Goal: Information Seeking & Learning: Learn about a topic

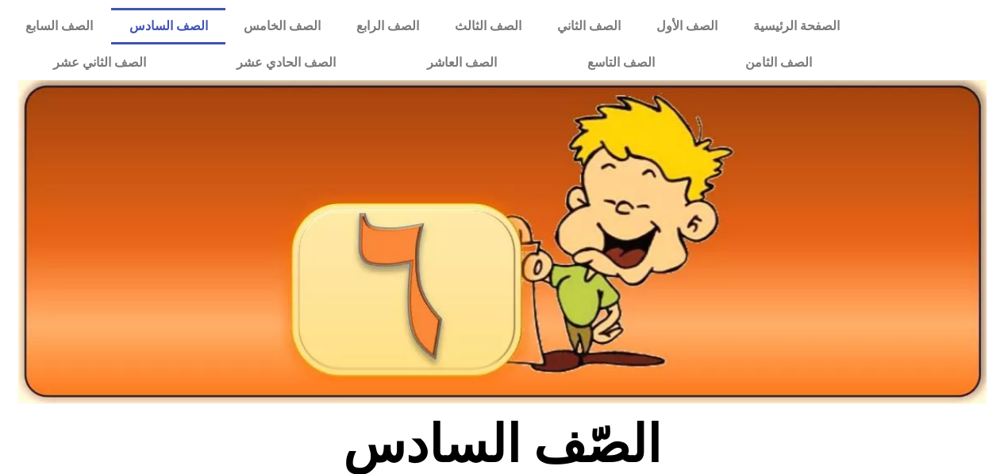
scroll to position [500, 0]
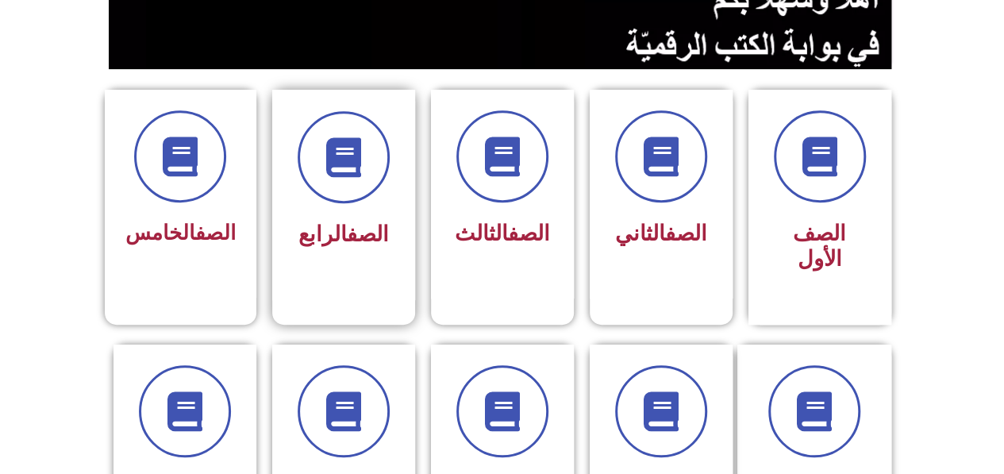
scroll to position [355, 0]
click at [160, 225] on span "الصف الخامس" at bounding box center [180, 233] width 110 height 24
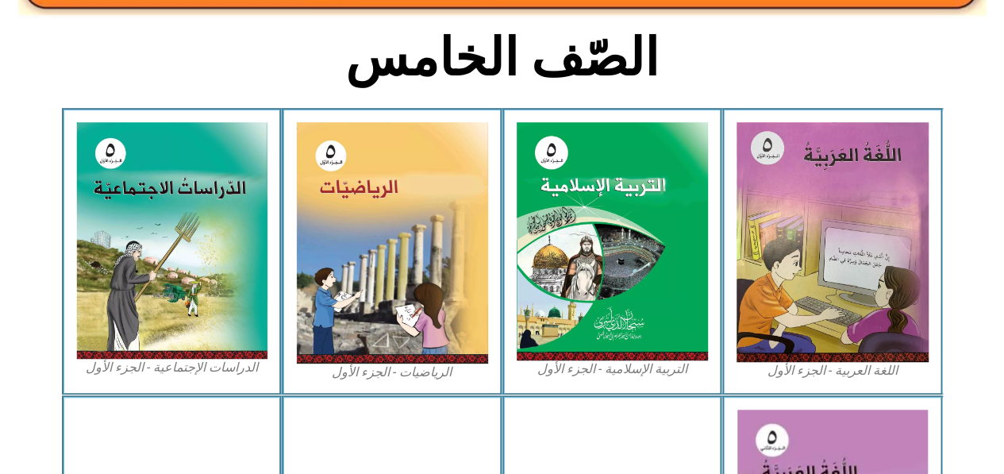
scroll to position [443, 0]
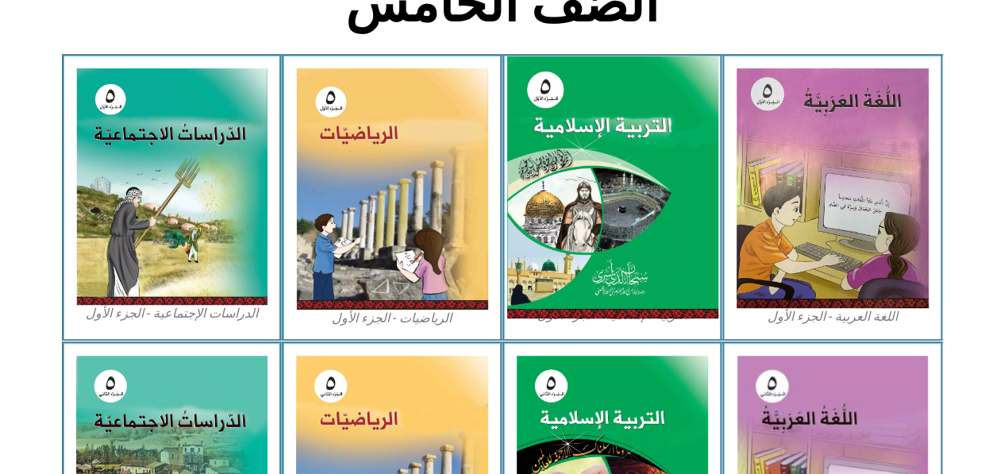
click at [629, 206] on img at bounding box center [611, 187] width 211 height 263
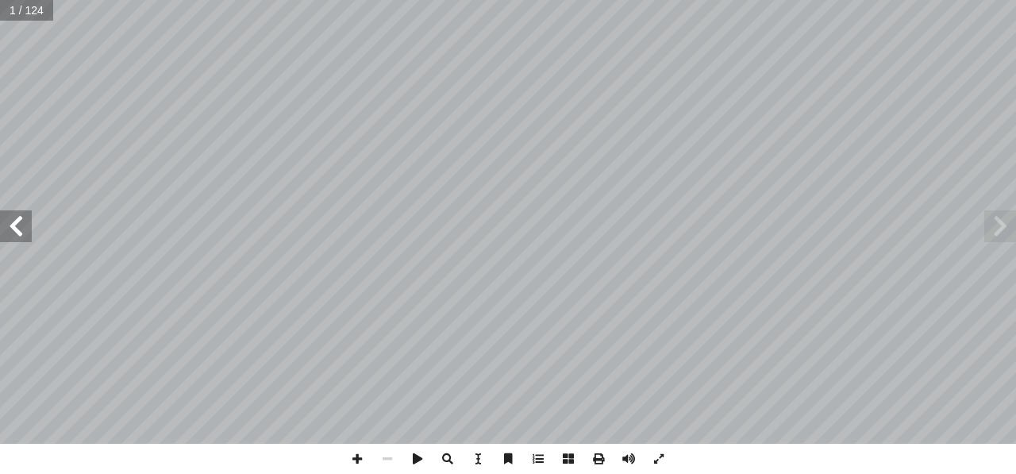
click at [21, 237] on span at bounding box center [16, 226] width 32 height 32
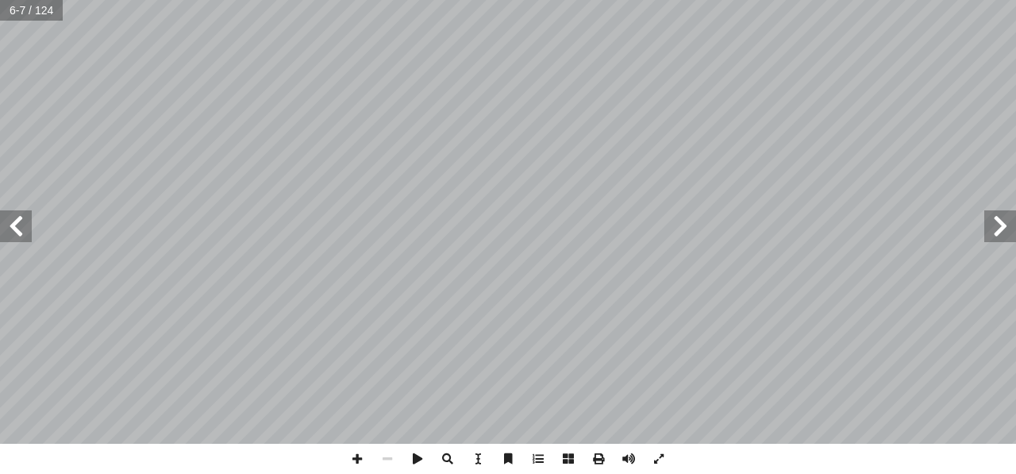
click at [21, 237] on span at bounding box center [16, 226] width 32 height 32
click at [1000, 235] on span at bounding box center [1000, 226] width 32 height 32
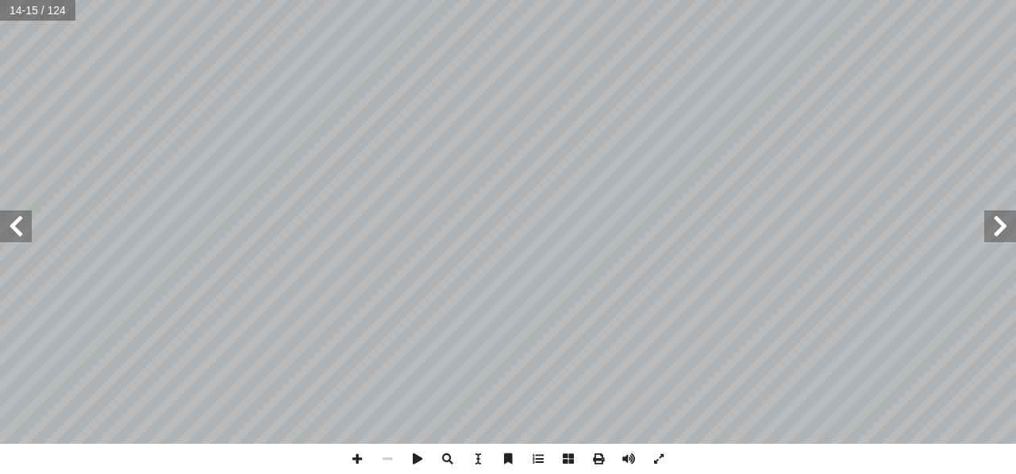
click at [21, 234] on span at bounding box center [16, 226] width 32 height 32
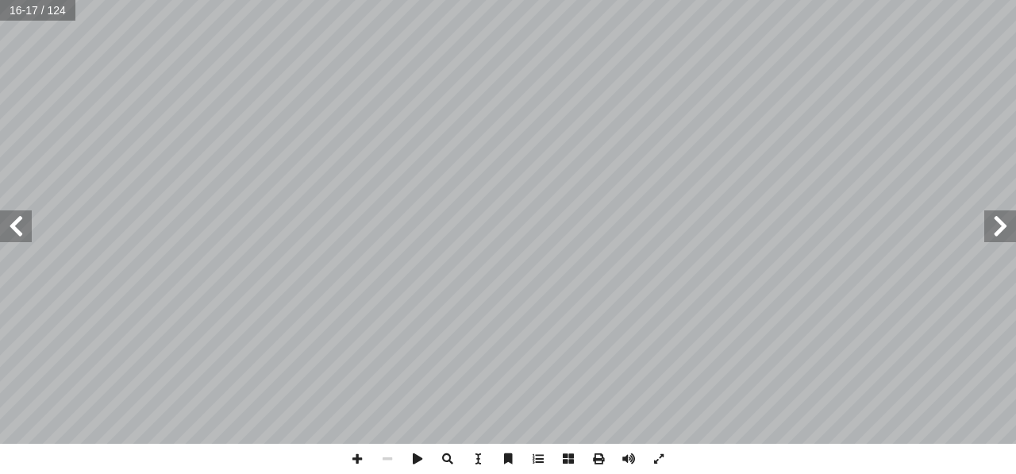
click at [21, 234] on span at bounding box center [16, 226] width 32 height 32
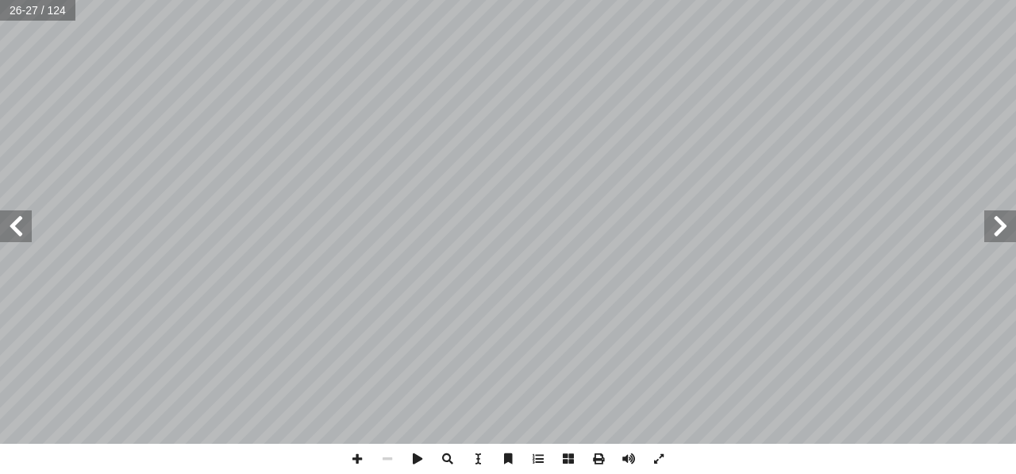
click at [21, 234] on span at bounding box center [16, 226] width 32 height 32
click at [19, 231] on span at bounding box center [16, 226] width 32 height 32
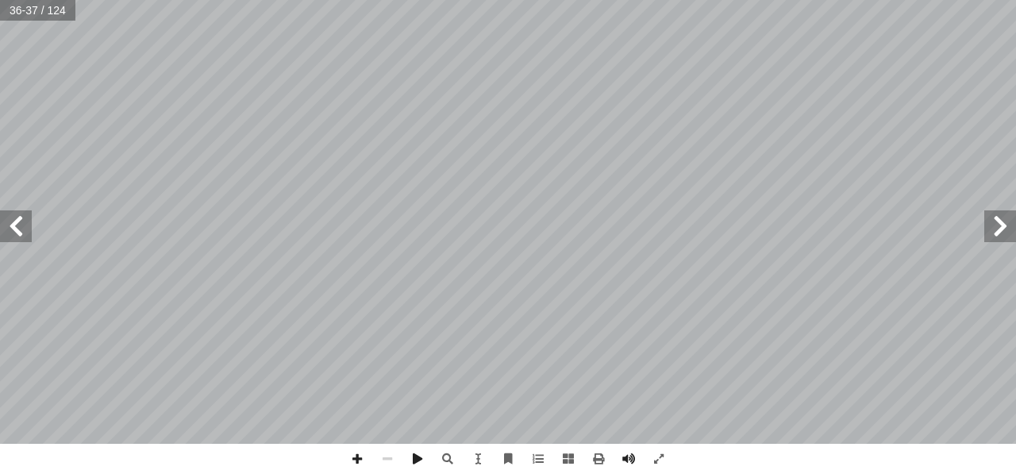
click at [18, 229] on span at bounding box center [16, 226] width 32 height 32
click at [27, 235] on span at bounding box center [16, 226] width 32 height 32
click at [998, 229] on span at bounding box center [1000, 226] width 32 height 32
click at [25, 226] on span at bounding box center [16, 226] width 32 height 32
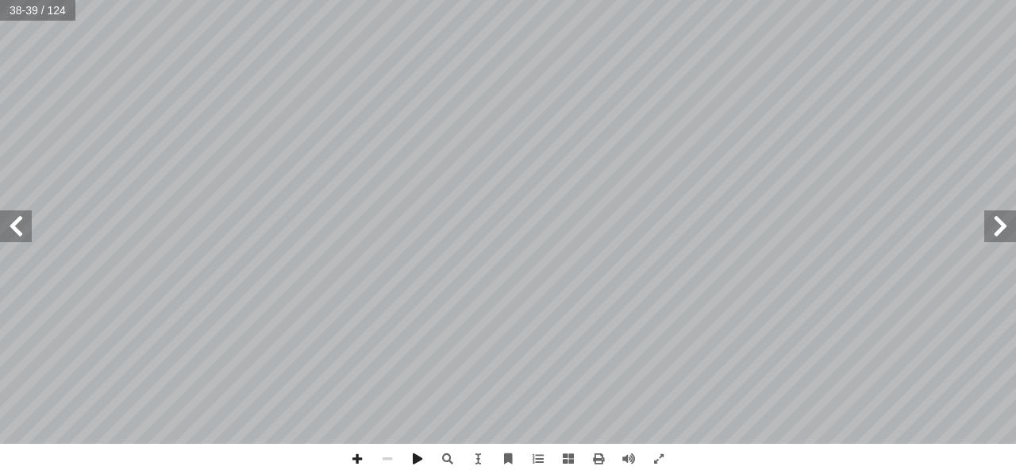
click at [25, 226] on span at bounding box center [16, 226] width 32 height 32
click at [25, 235] on span at bounding box center [16, 226] width 32 height 32
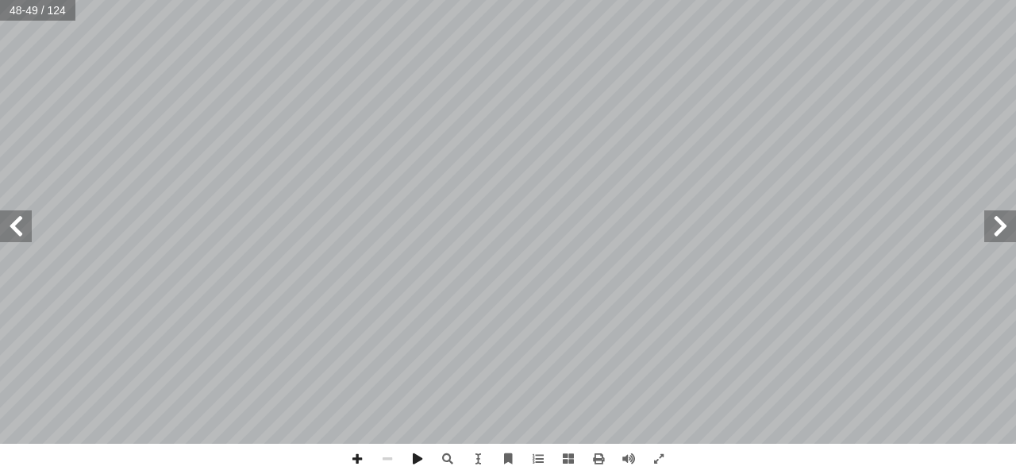
click at [25, 235] on span at bounding box center [16, 226] width 32 height 32
click at [21, 229] on span at bounding box center [16, 226] width 32 height 32
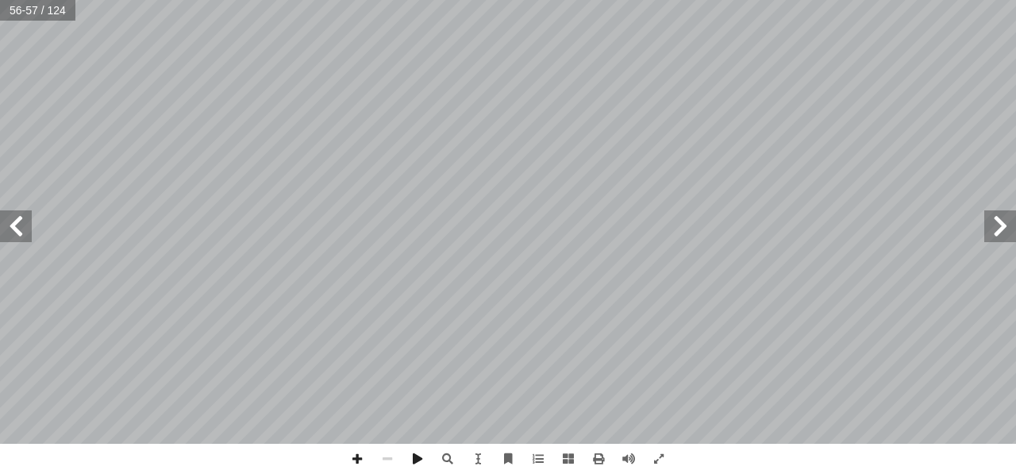
click at [21, 229] on span at bounding box center [16, 226] width 32 height 32
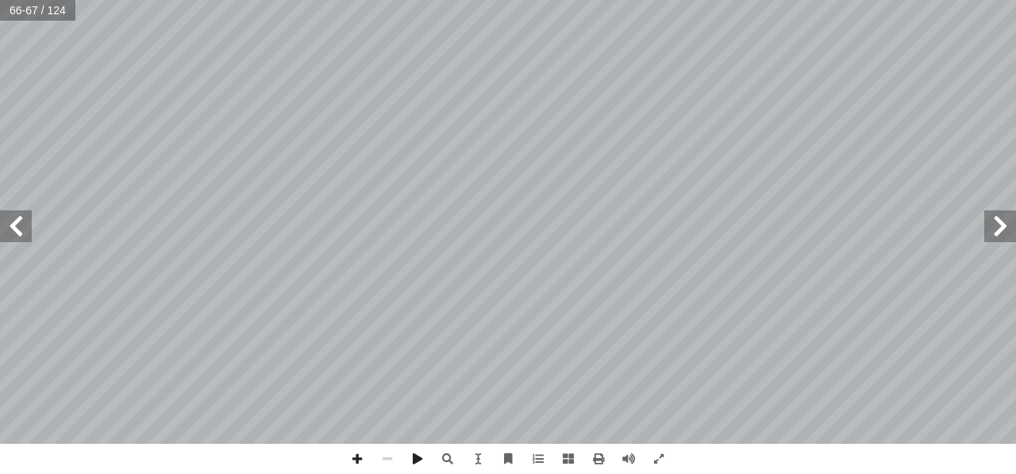
click at [1005, 232] on span at bounding box center [1000, 226] width 32 height 32
